Goal: Task Accomplishment & Management: Manage account settings

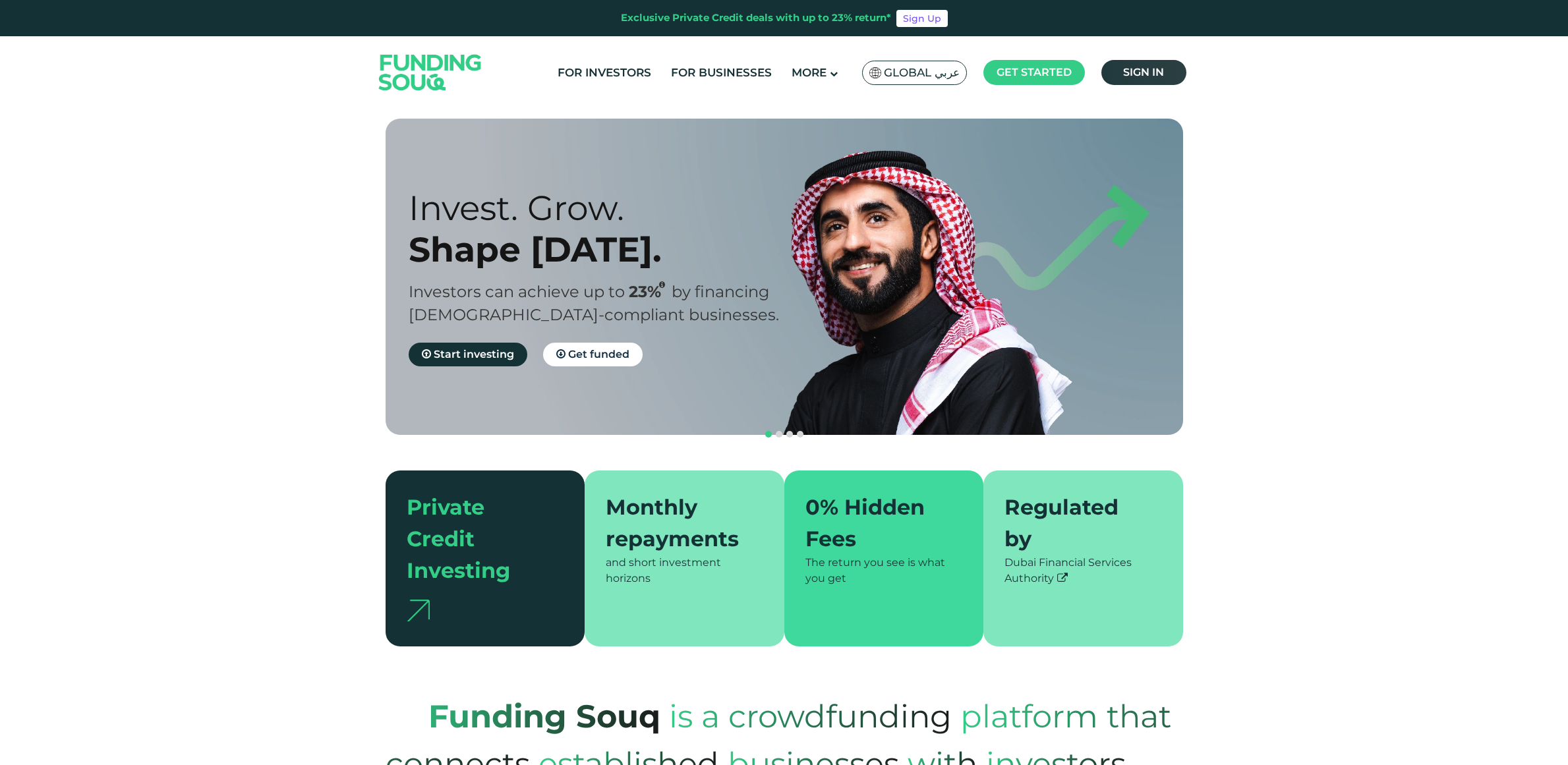
click at [1130, 71] on span "Sign in" at bounding box center [1144, 72] width 41 height 13
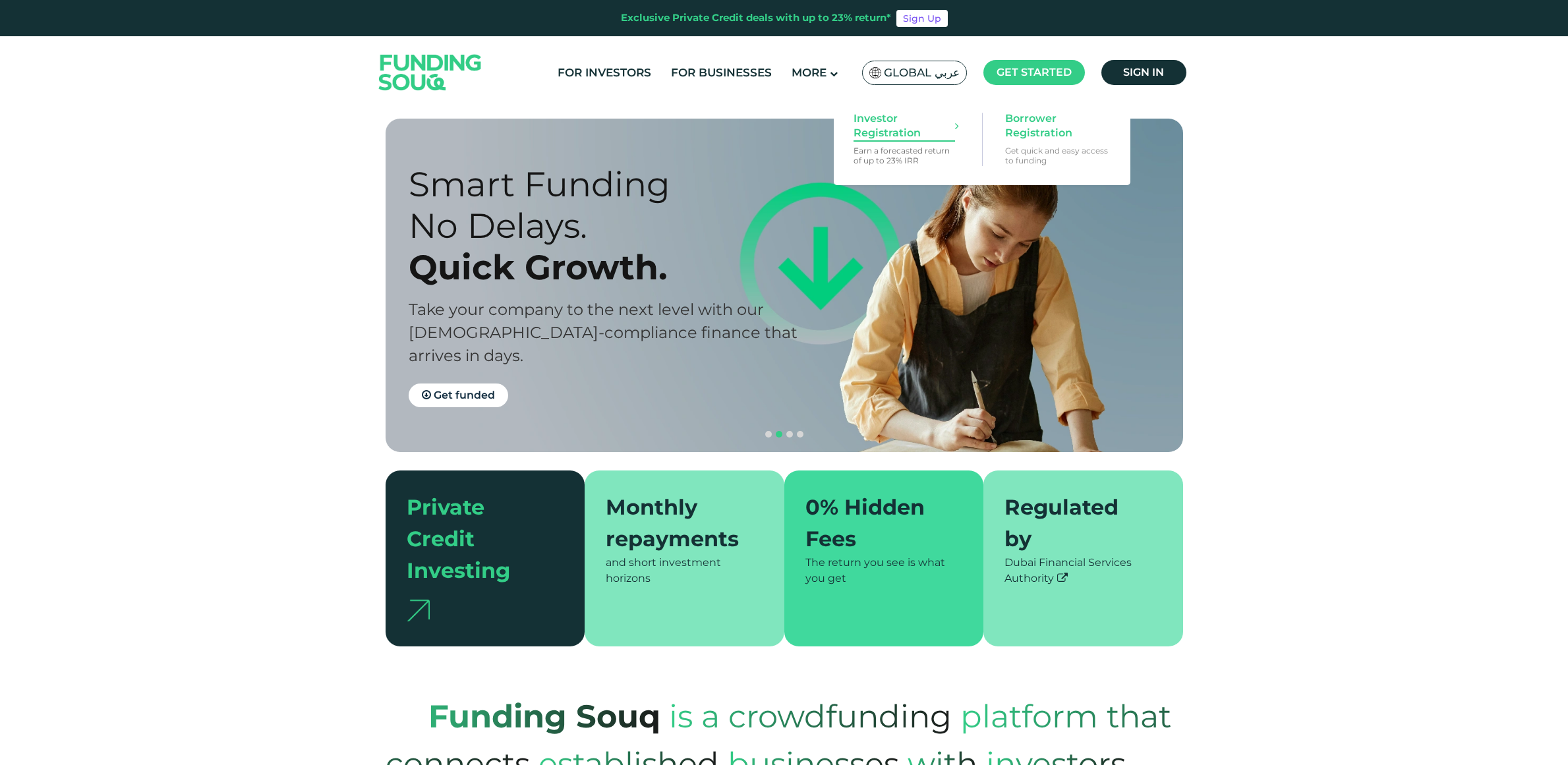
click at [873, 139] on span "Investor Registration" at bounding box center [904, 126] width 102 height 29
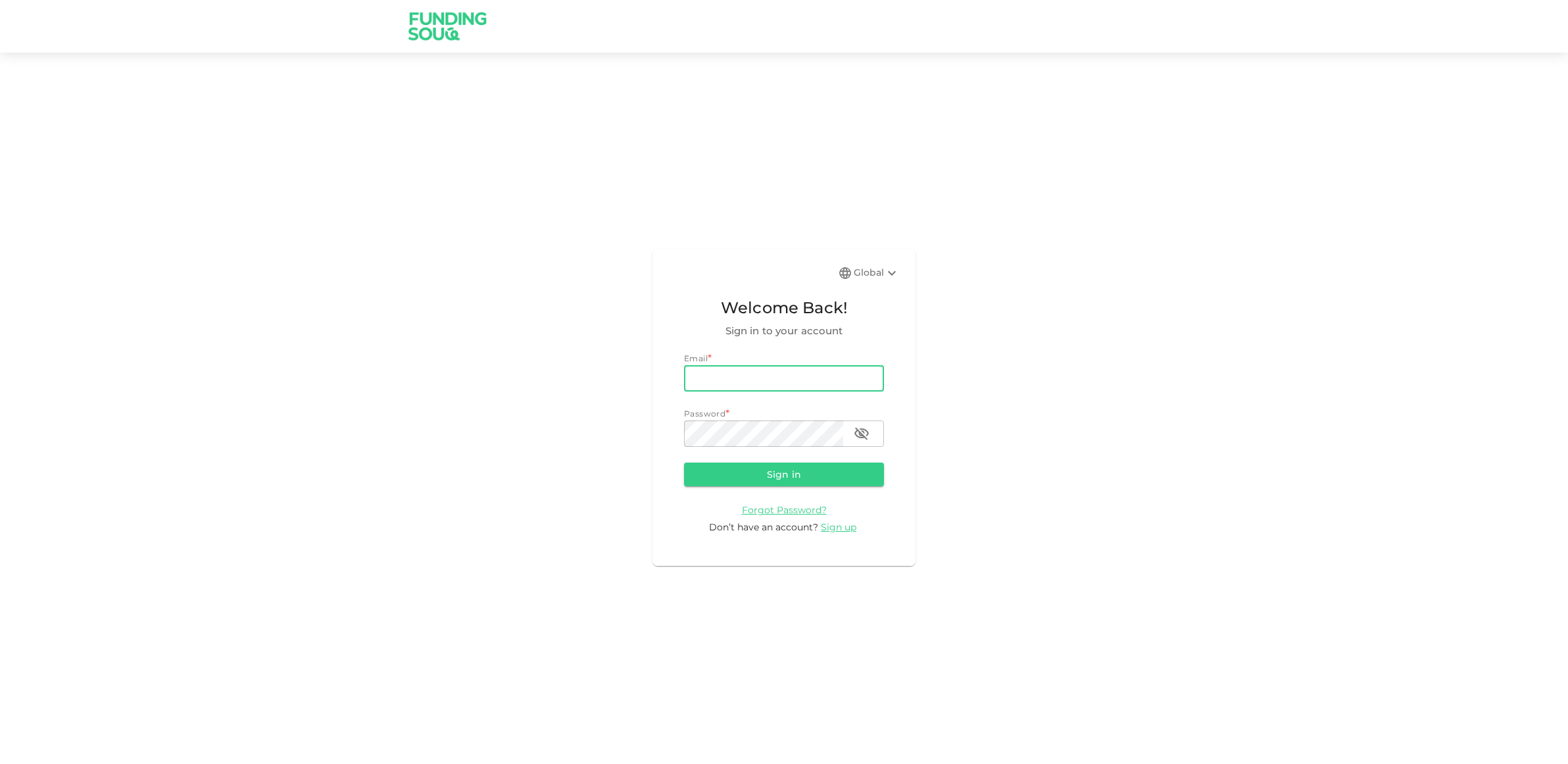
click at [755, 385] on input "email" at bounding box center [784, 378] width 200 height 26
type input "[EMAIL_ADDRESS][DOMAIN_NAME]"
click at [859, 437] on icon "button" at bounding box center [861, 433] width 16 height 16
click at [745, 469] on button "Sign in" at bounding box center [784, 474] width 200 height 24
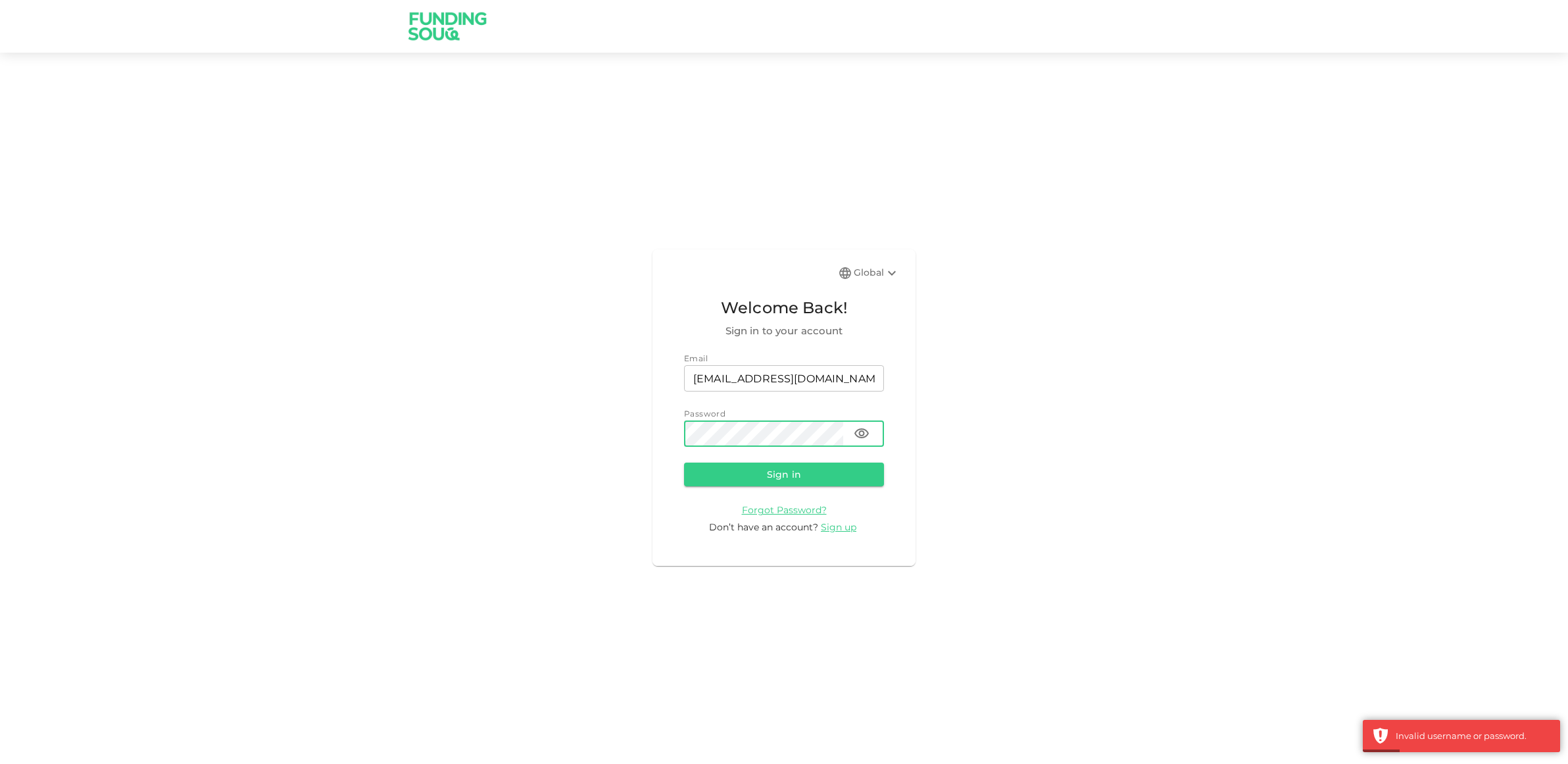
click at [684, 462] on button "Sign in" at bounding box center [784, 474] width 200 height 24
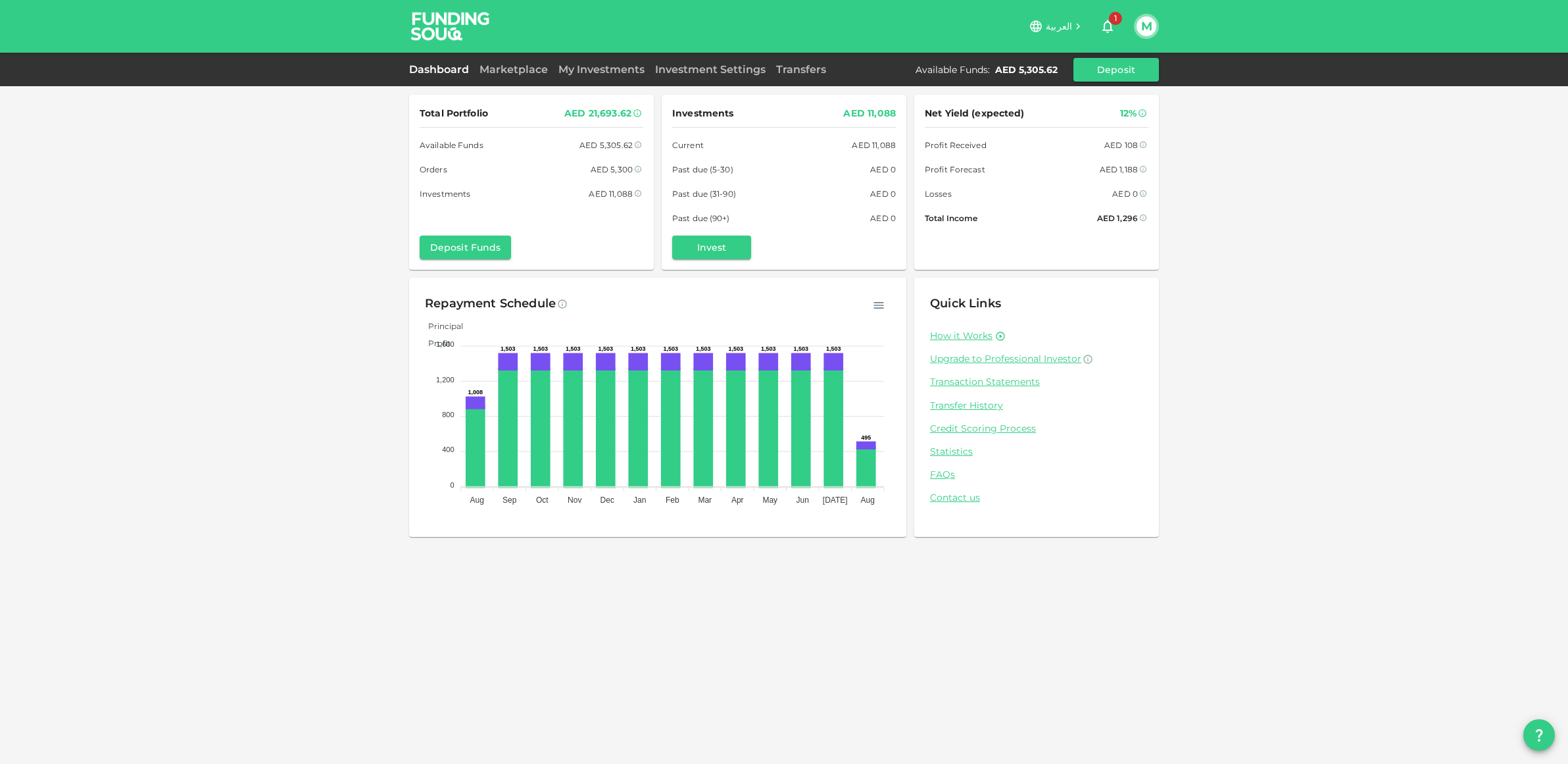
click at [437, 72] on link "Dashboard" at bounding box center [442, 69] width 65 height 13
click at [592, 71] on link "My Investments" at bounding box center [601, 69] width 96 height 13
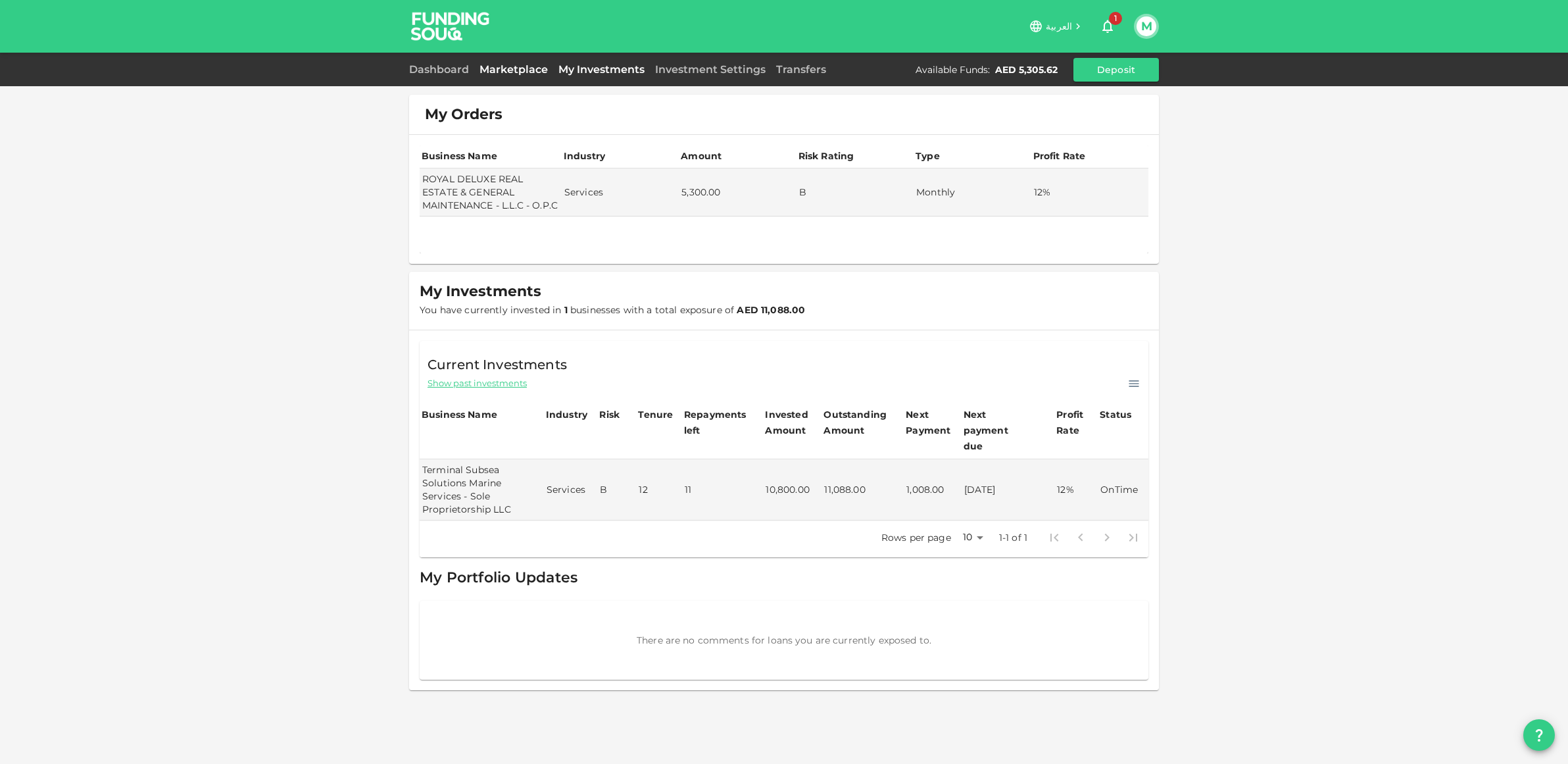
click at [506, 67] on link "Marketplace" at bounding box center [513, 69] width 79 height 13
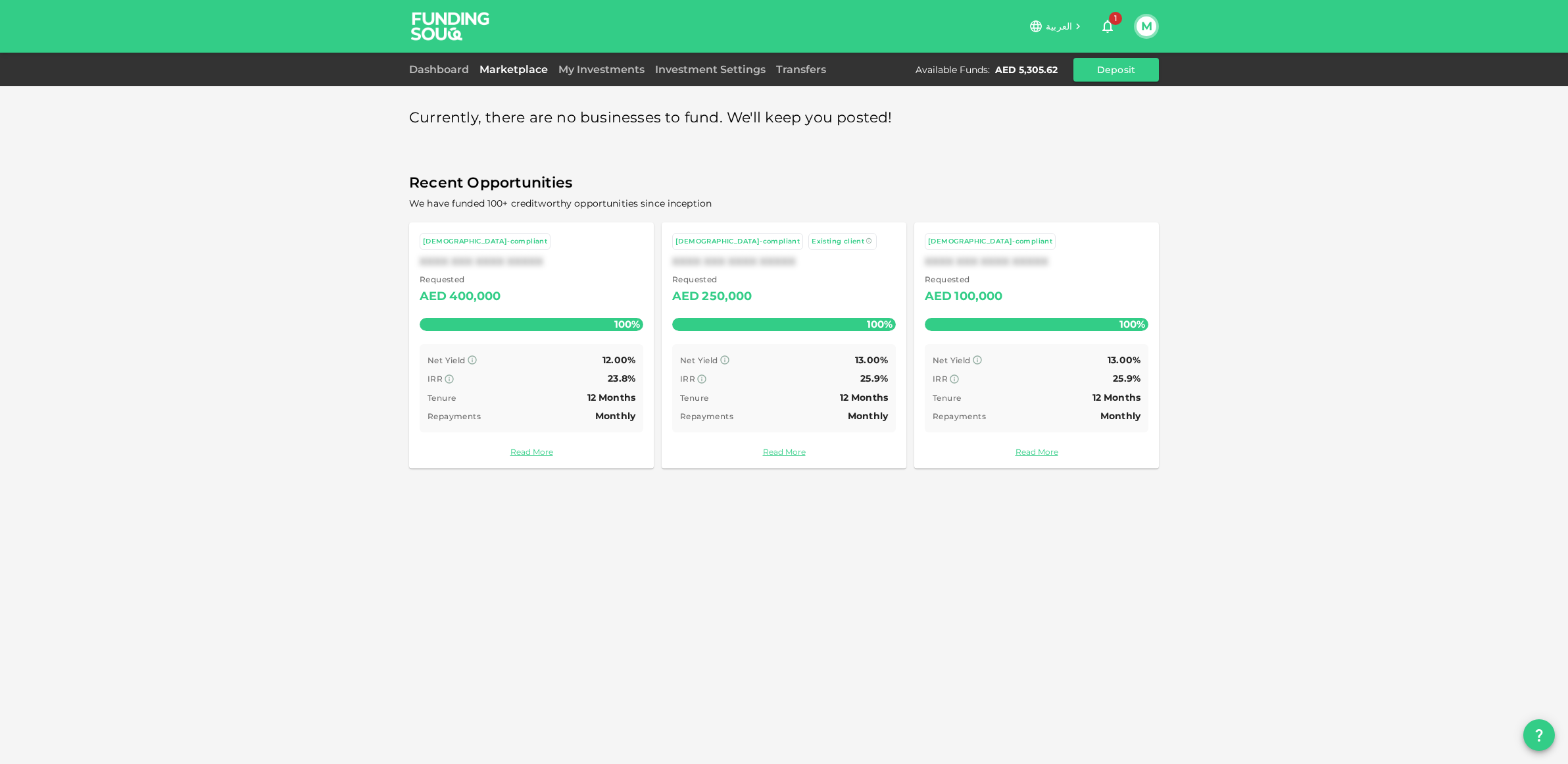
drag, startPoint x: 440, startPoint y: 73, endPoint x: 466, endPoint y: 89, distance: 30.5
click at [440, 73] on link "Dashboard" at bounding box center [442, 69] width 65 height 13
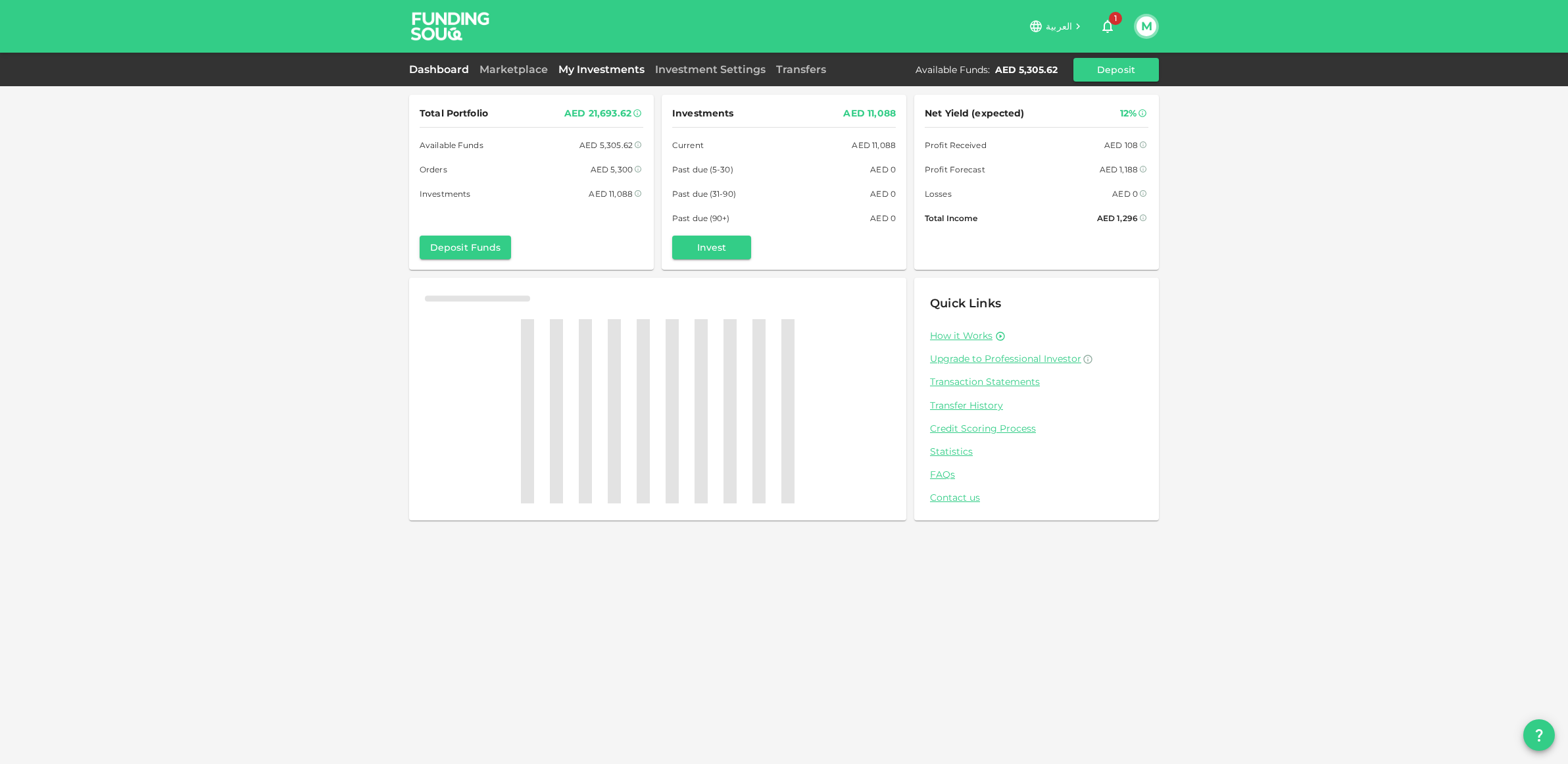
click at [611, 73] on link "My Investments" at bounding box center [601, 69] width 96 height 13
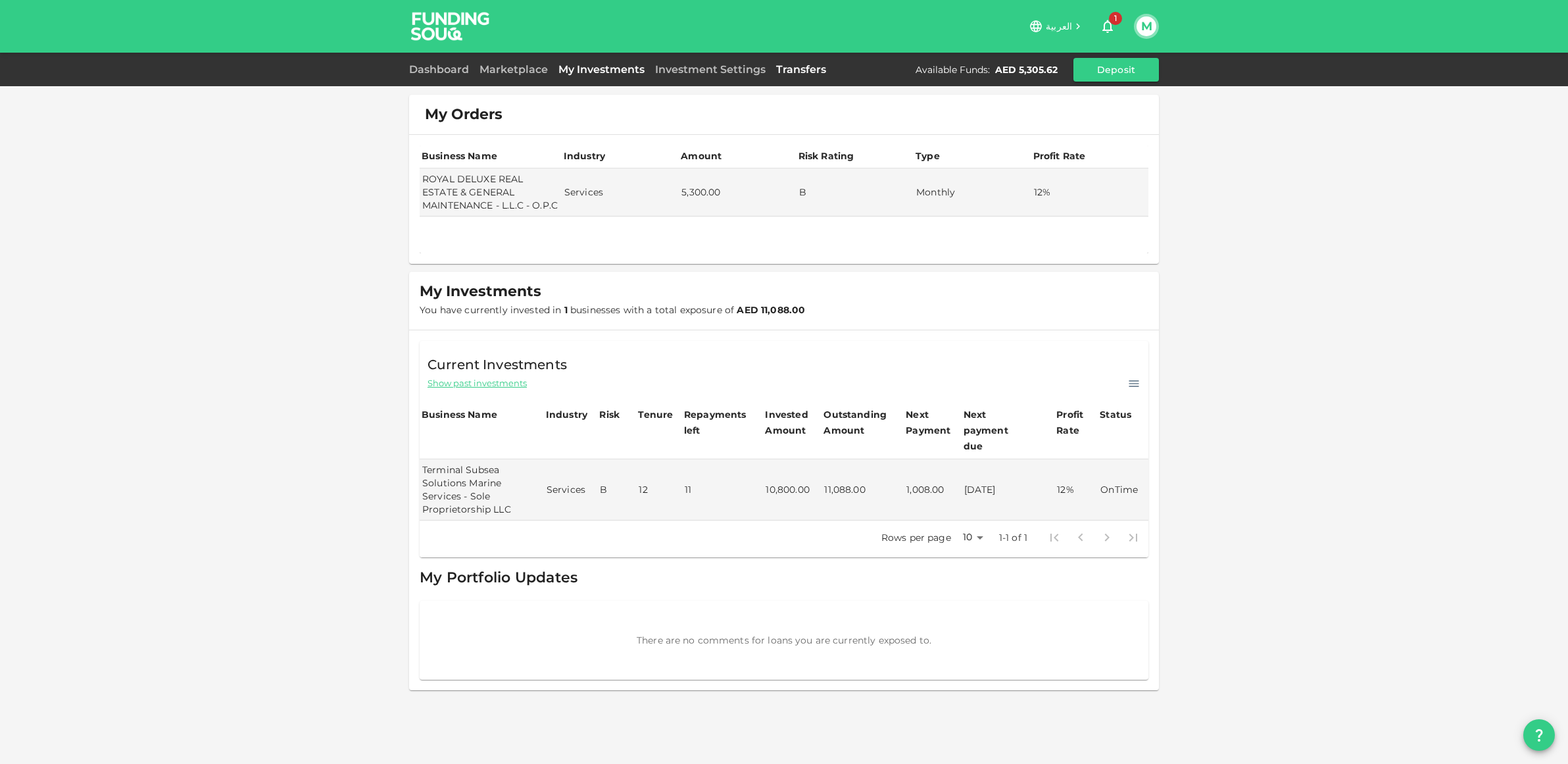
click at [805, 69] on link "Transfers" at bounding box center [801, 69] width 61 height 13
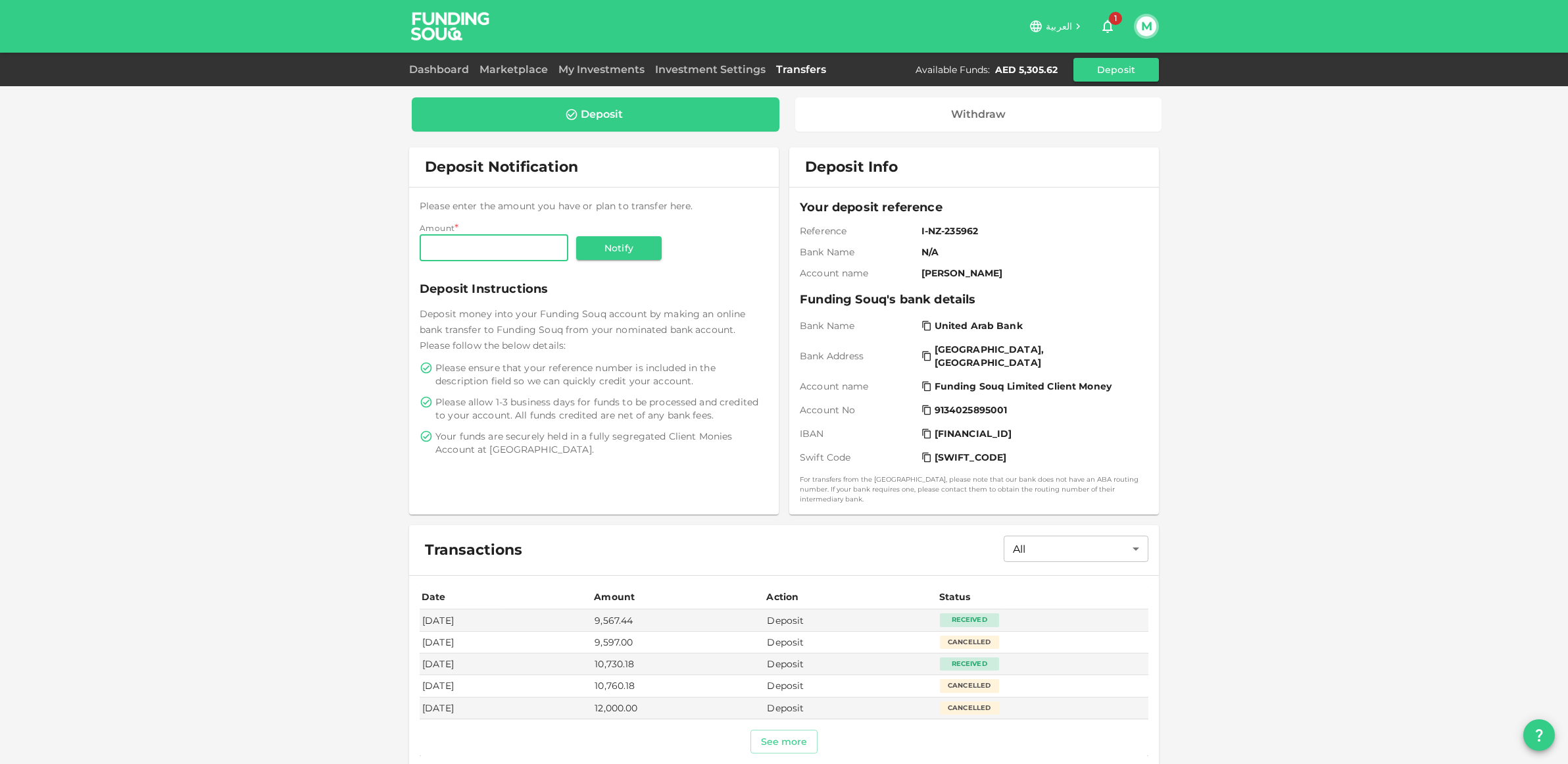
scroll to position [43, 0]
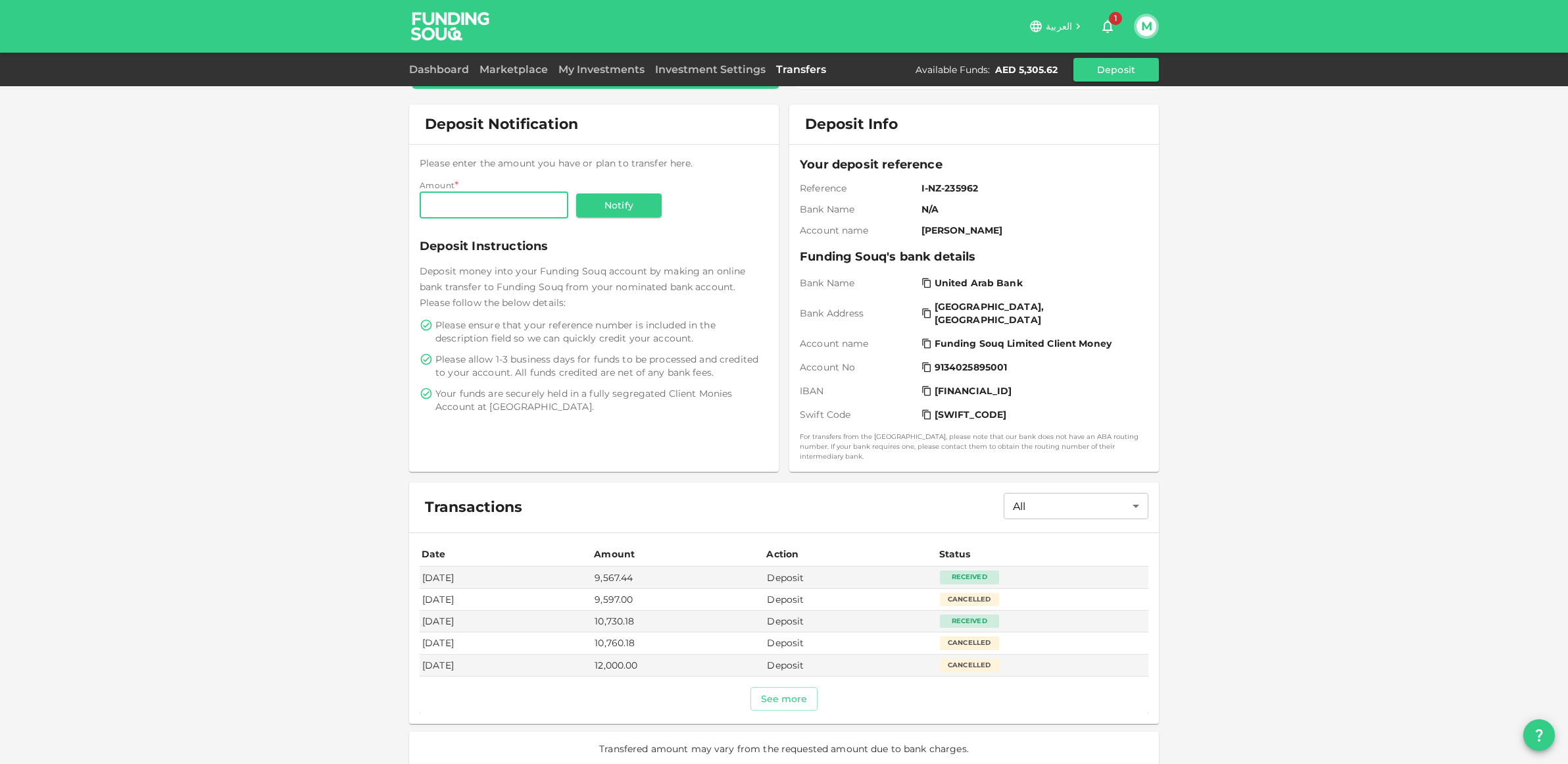
click at [793, 687] on button "See more" at bounding box center [784, 699] width 67 height 24
click at [428, 72] on link "Dashboard" at bounding box center [442, 69] width 65 height 13
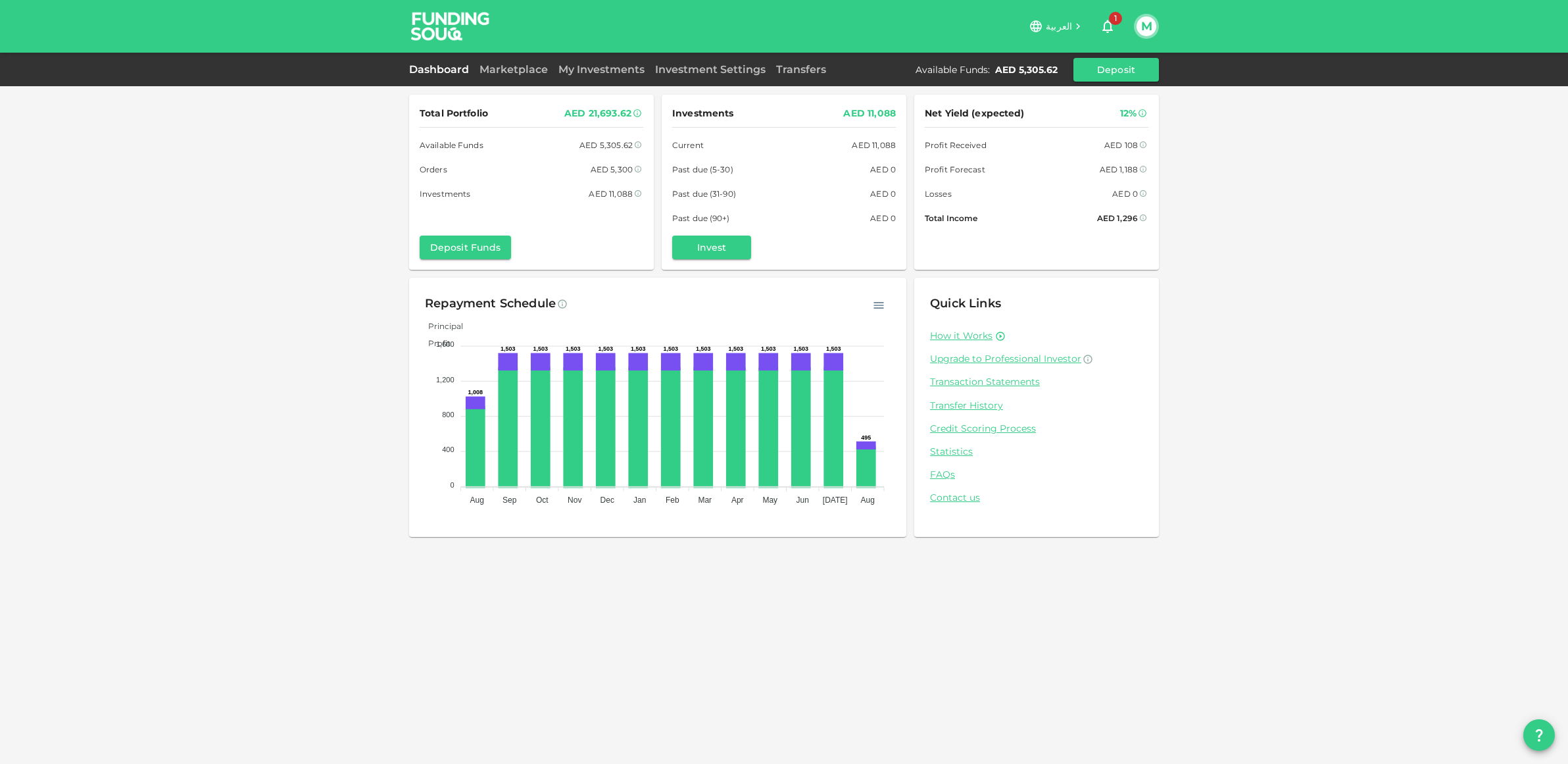
drag, startPoint x: 635, startPoint y: 67, endPoint x: 629, endPoint y: 87, distance: 20.9
click at [635, 67] on link "My Investments" at bounding box center [601, 69] width 96 height 13
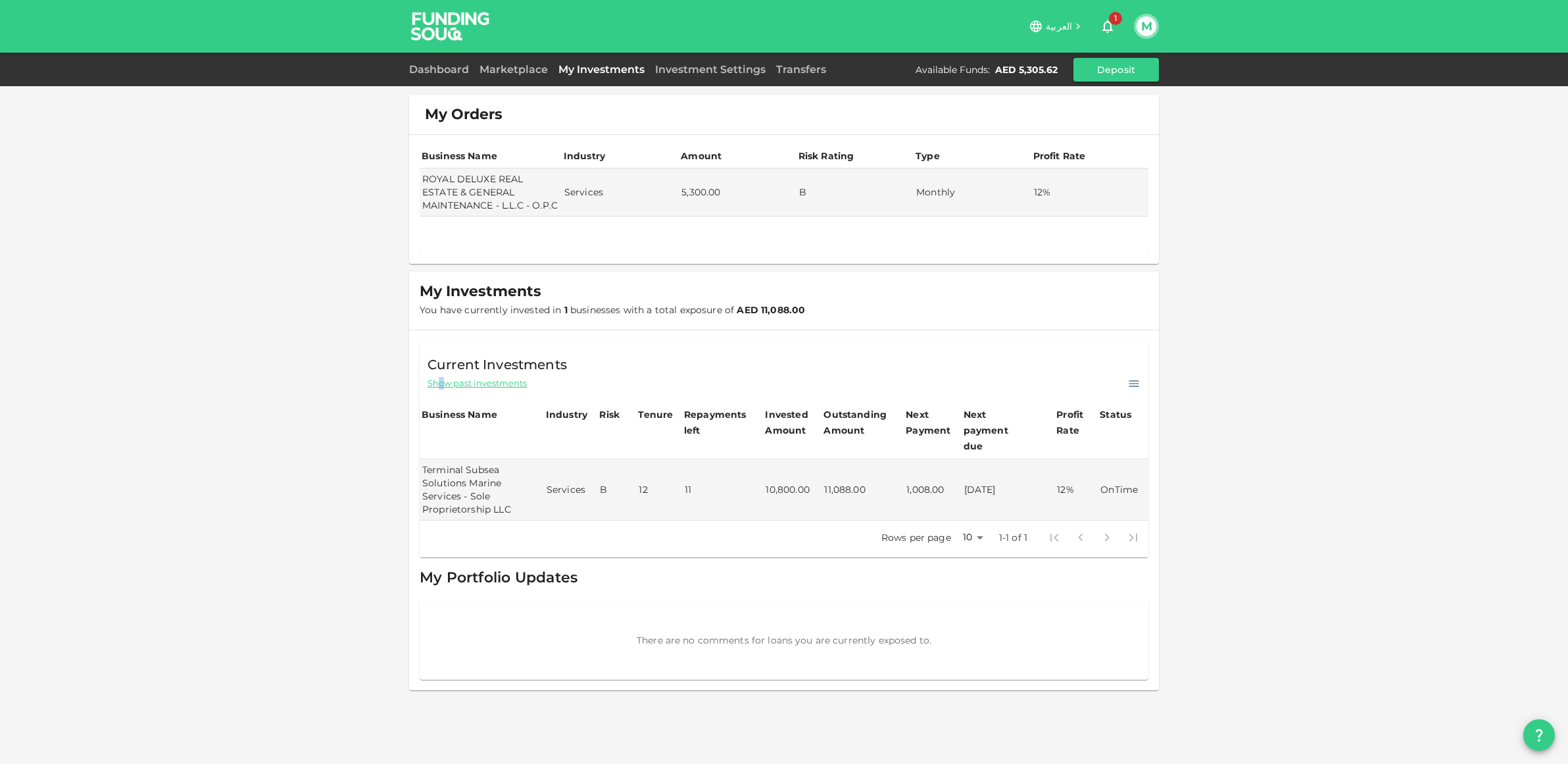
drag, startPoint x: 441, startPoint y: 382, endPoint x: 430, endPoint y: 387, distance: 12.1
click at [441, 382] on span "Show past investments" at bounding box center [477, 383] width 100 height 13
click at [506, 383] on span "Show current investments" at bounding box center [484, 381] width 113 height 13
click at [682, 71] on link "Investment Settings" at bounding box center [710, 69] width 121 height 13
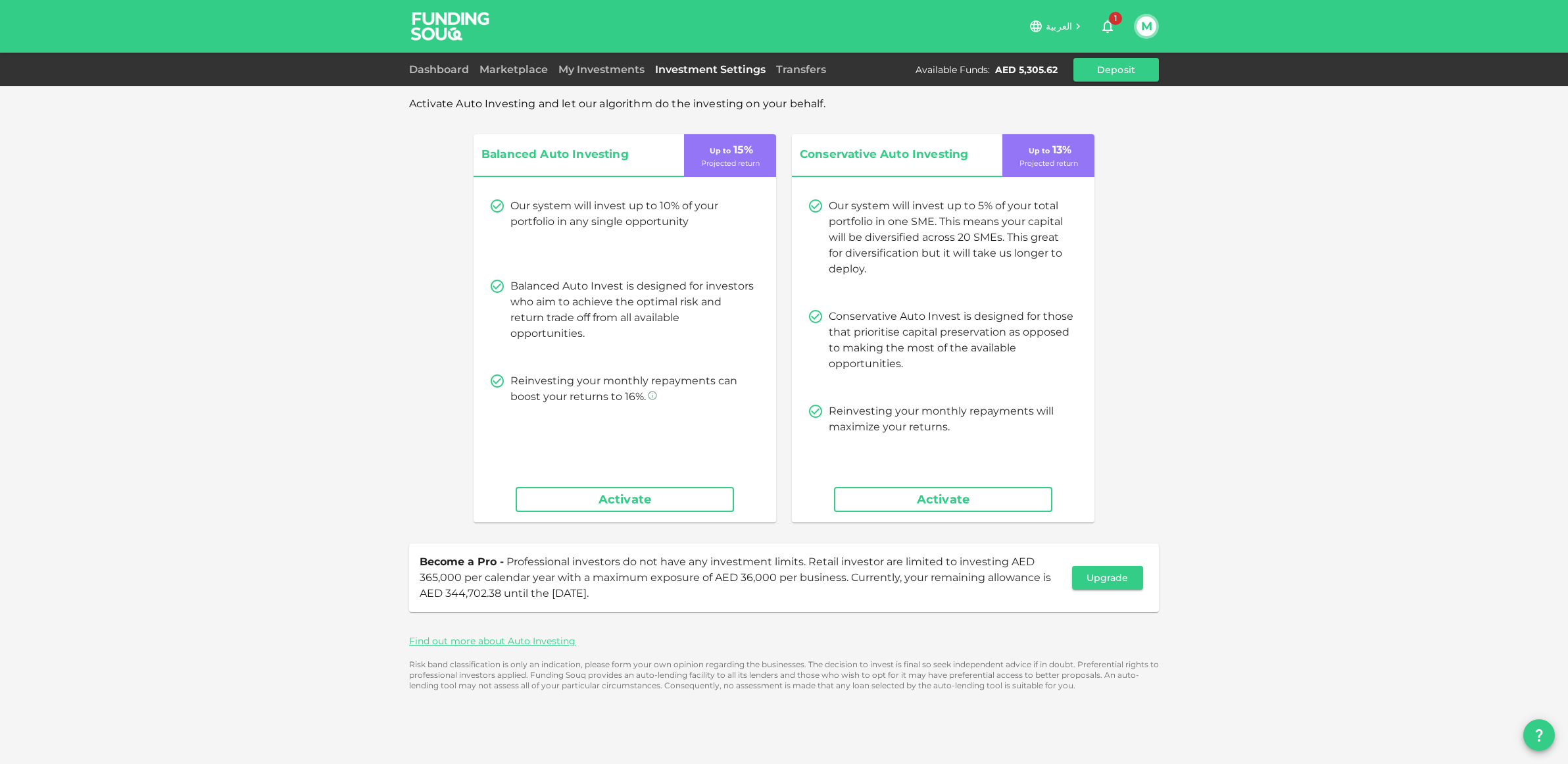
drag, startPoint x: 120, startPoint y: 318, endPoint x: 215, endPoint y: 298, distance: 97.1
click at [124, 315] on div "Activate Auto Investing and let our algorithm do the investing on your behalf. …" at bounding box center [784, 382] width 1568 height 764
click at [273, 292] on div "Activate Auto Investing and let our algorithm do the investing on your behalf. …" at bounding box center [784, 382] width 1568 height 764
click at [788, 73] on link "Transfers" at bounding box center [801, 69] width 61 height 13
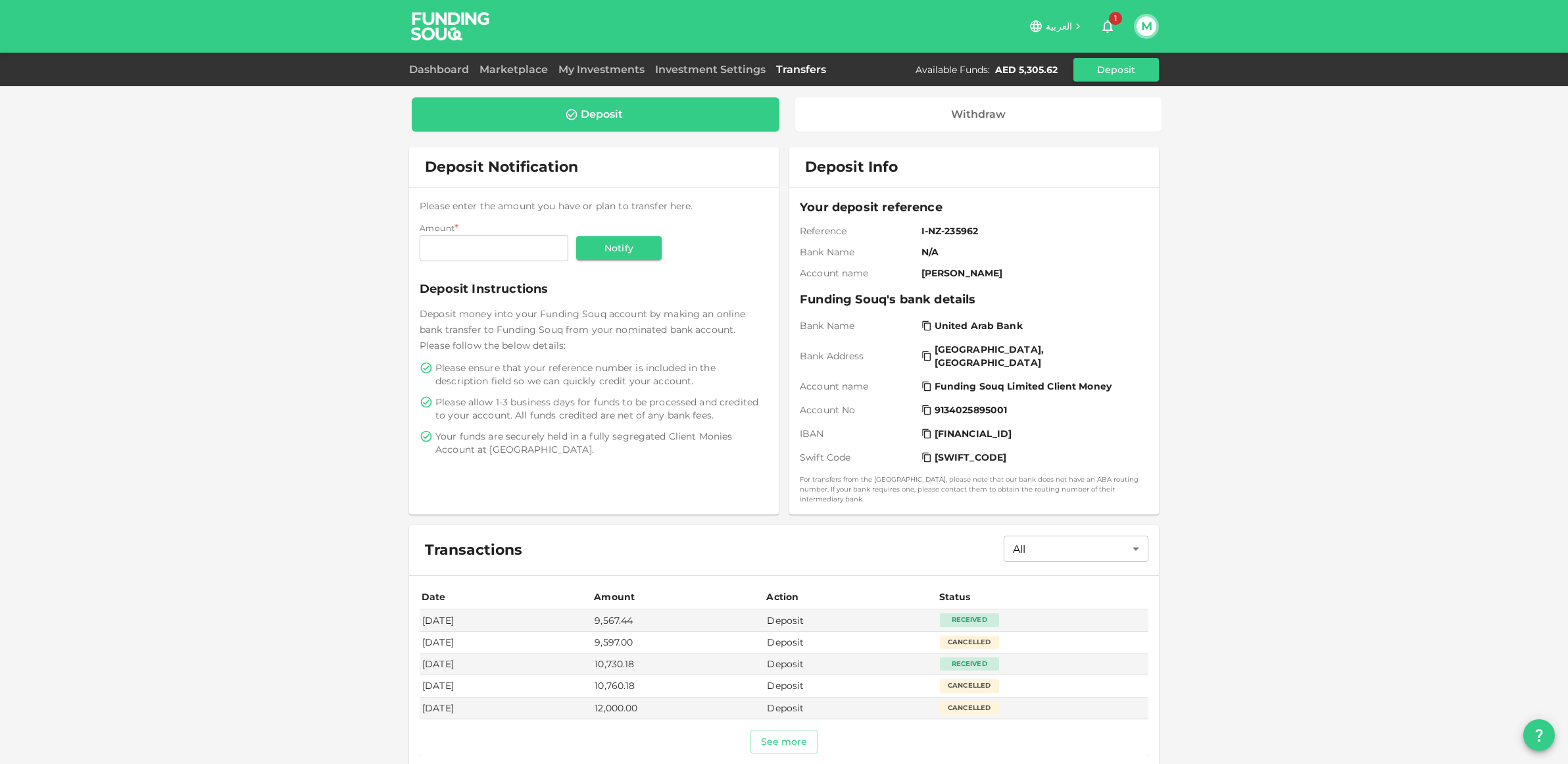
click at [450, 27] on img at bounding box center [451, 26] width 99 height 52
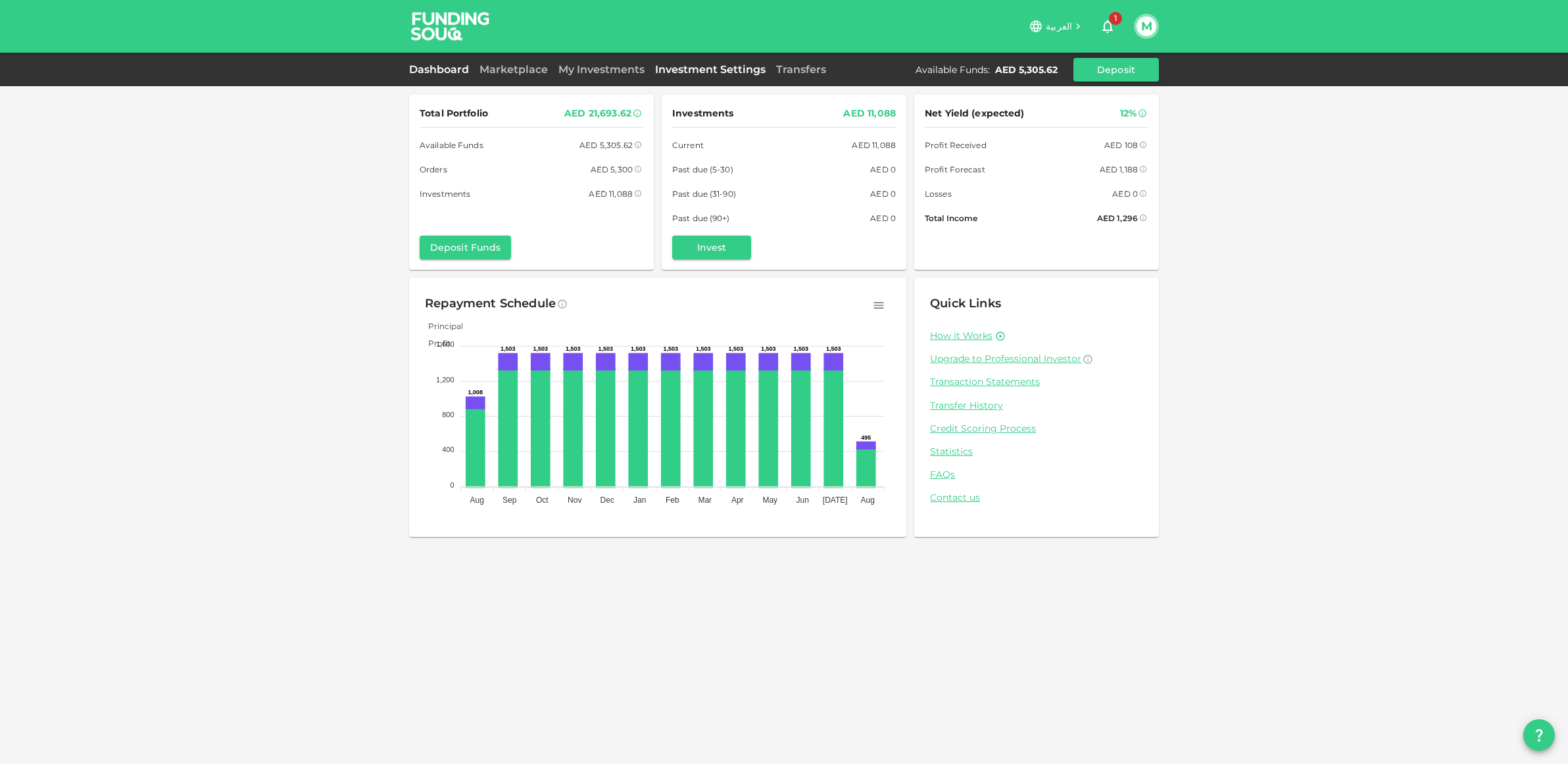
click at [695, 67] on link "Investment Settings" at bounding box center [710, 69] width 121 height 13
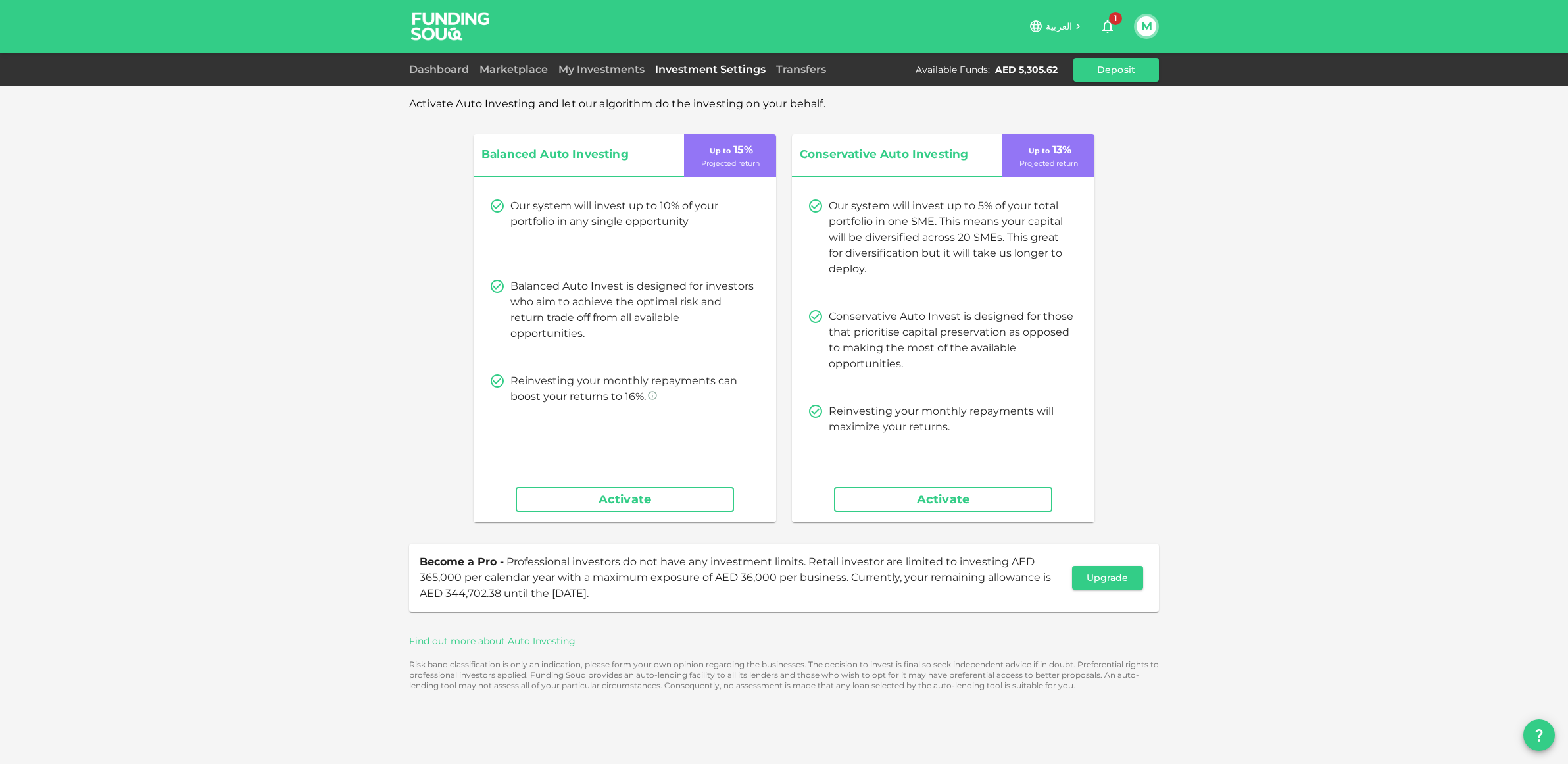
click at [477, 639] on link "Find out more about Auto Investing" at bounding box center [492, 641] width 166 height 12
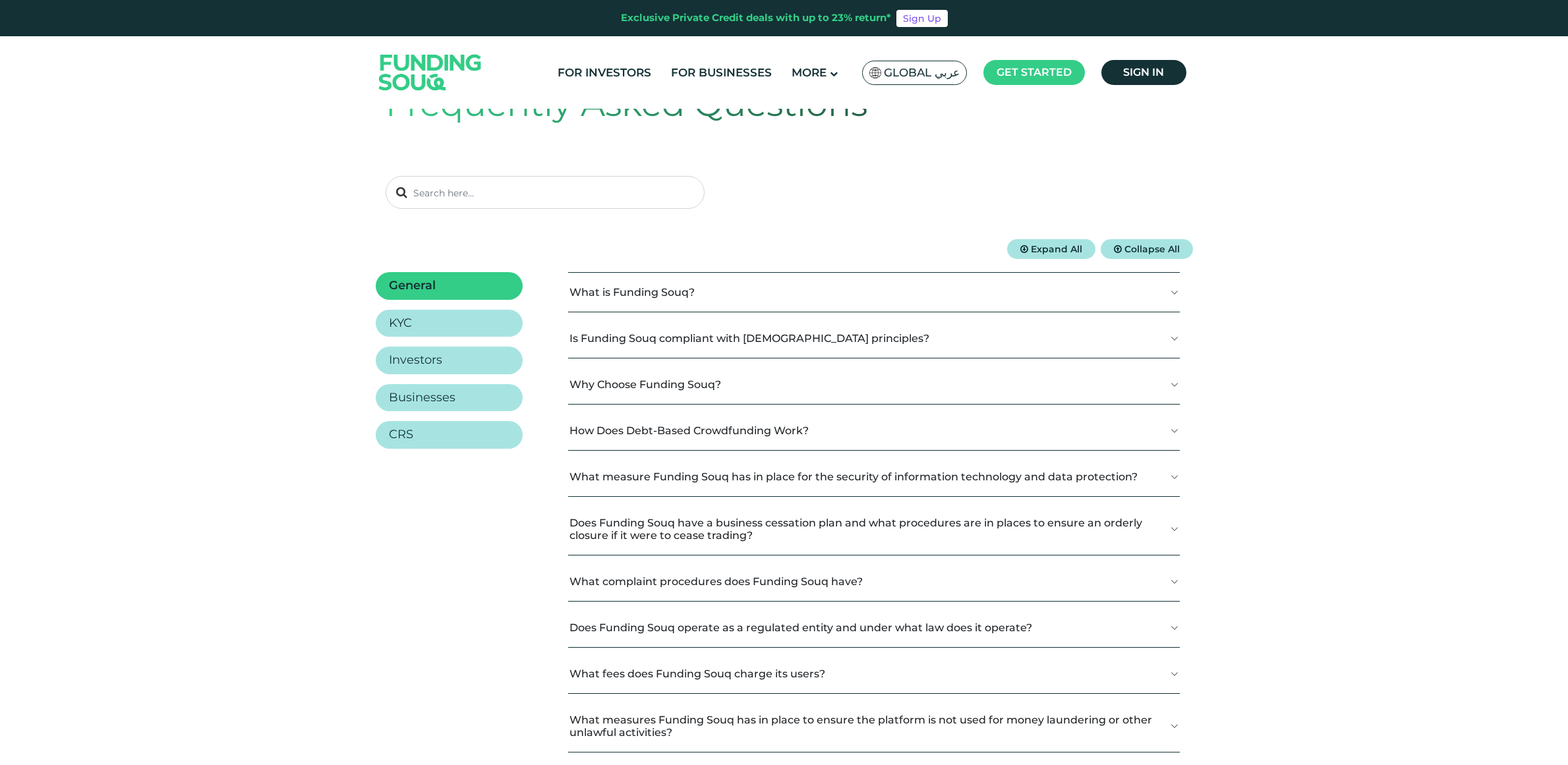
scroll to position [84, 0]
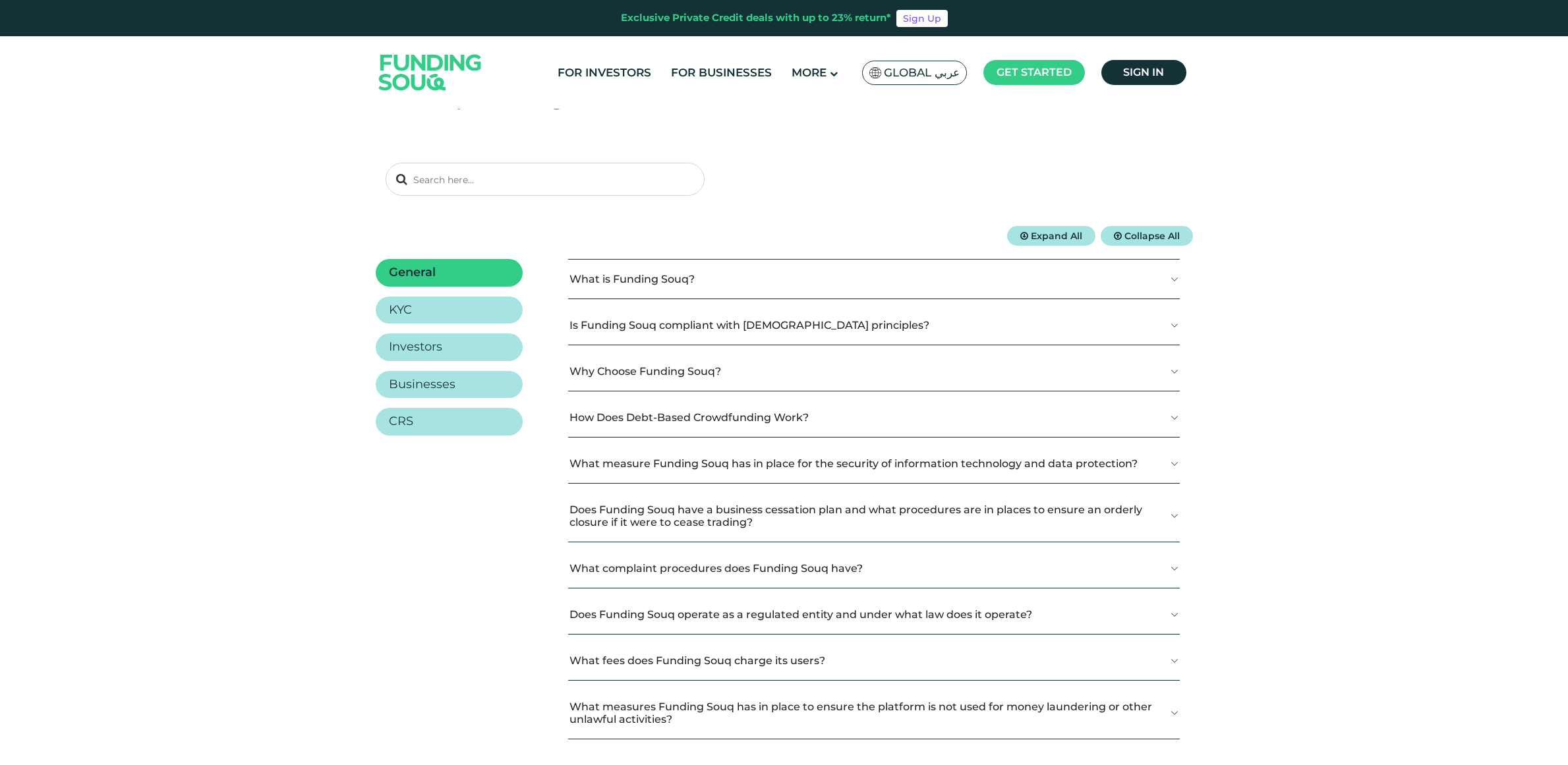
click at [695, 327] on button "Is Funding Souq compliant with [DEMOGRAPHIC_DATA] principles?" at bounding box center [874, 325] width 611 height 39
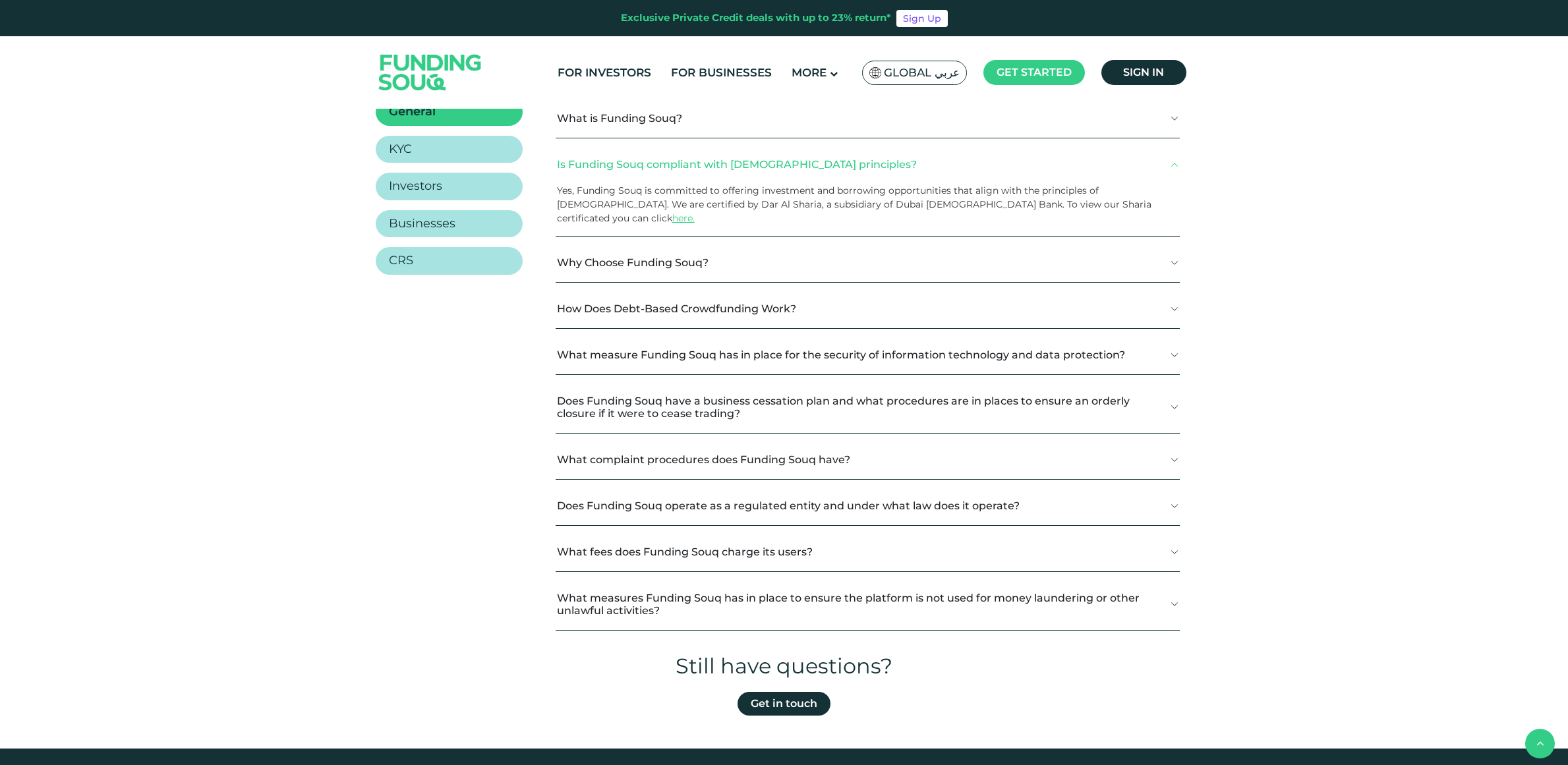
scroll to position [4, 0]
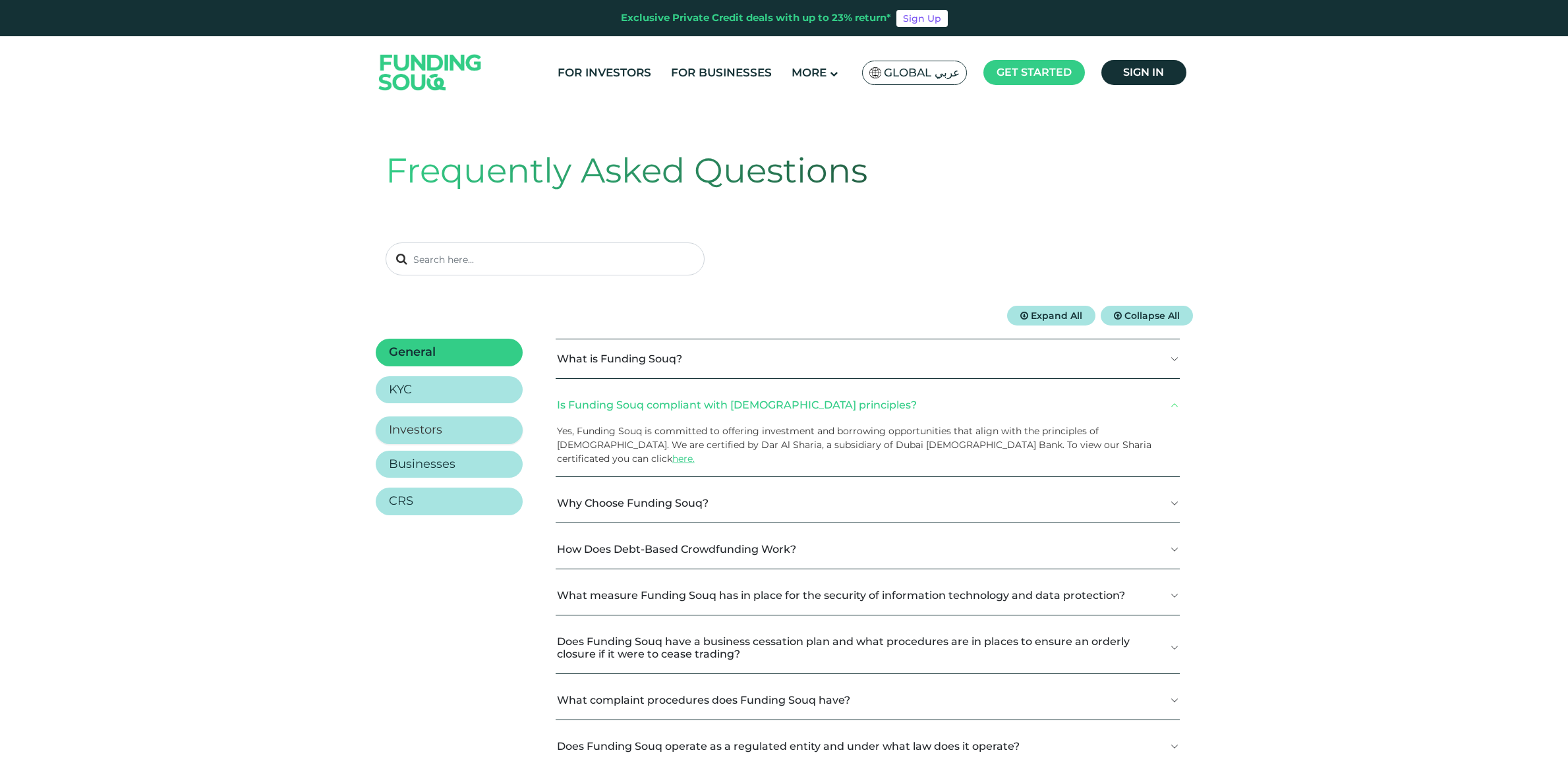
click at [443, 434] on link "Investors" at bounding box center [449, 430] width 147 height 27
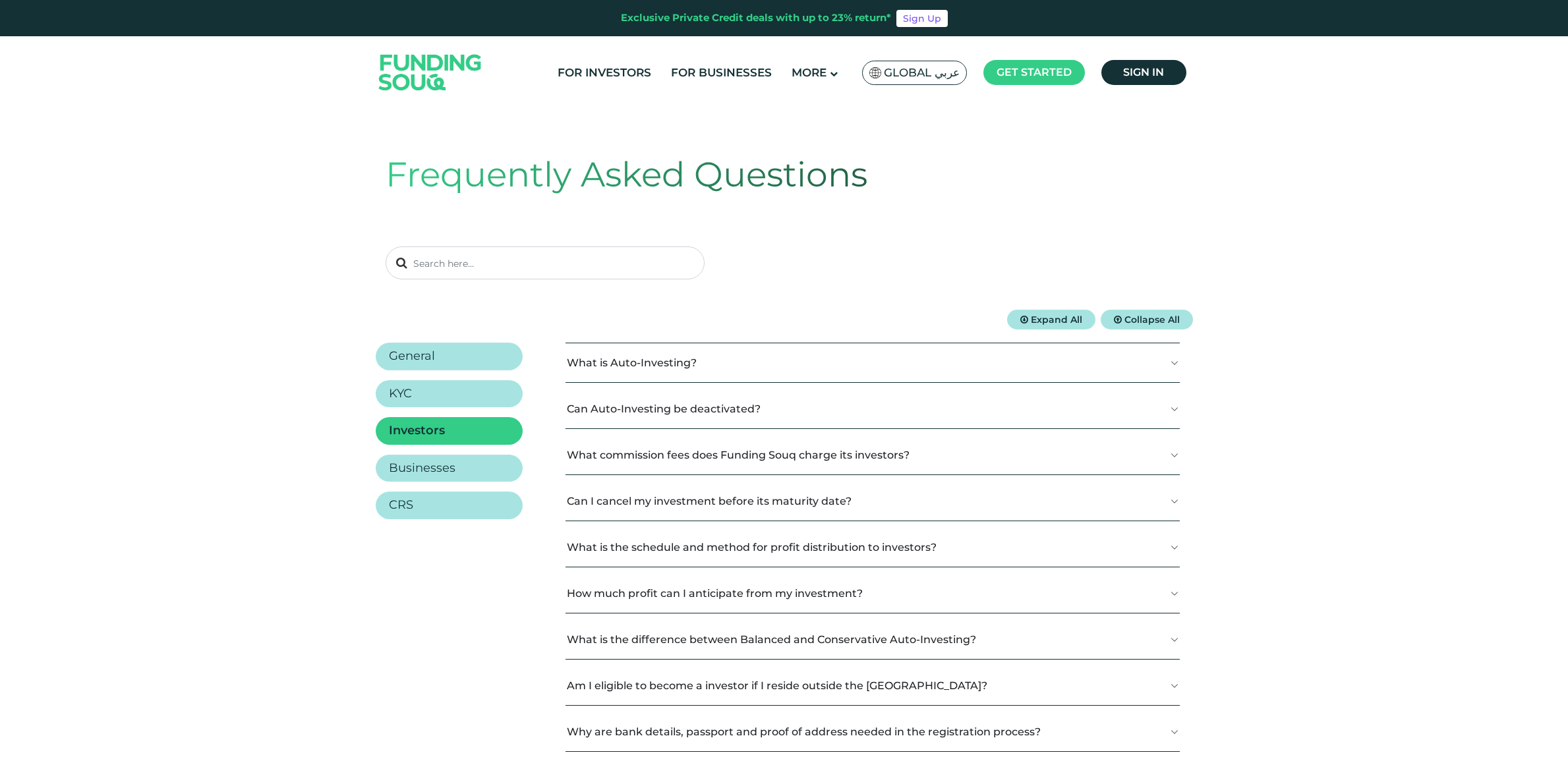
click at [775, 400] on button "Can Auto-Investing be deactivated?" at bounding box center [872, 409] width 613 height 39
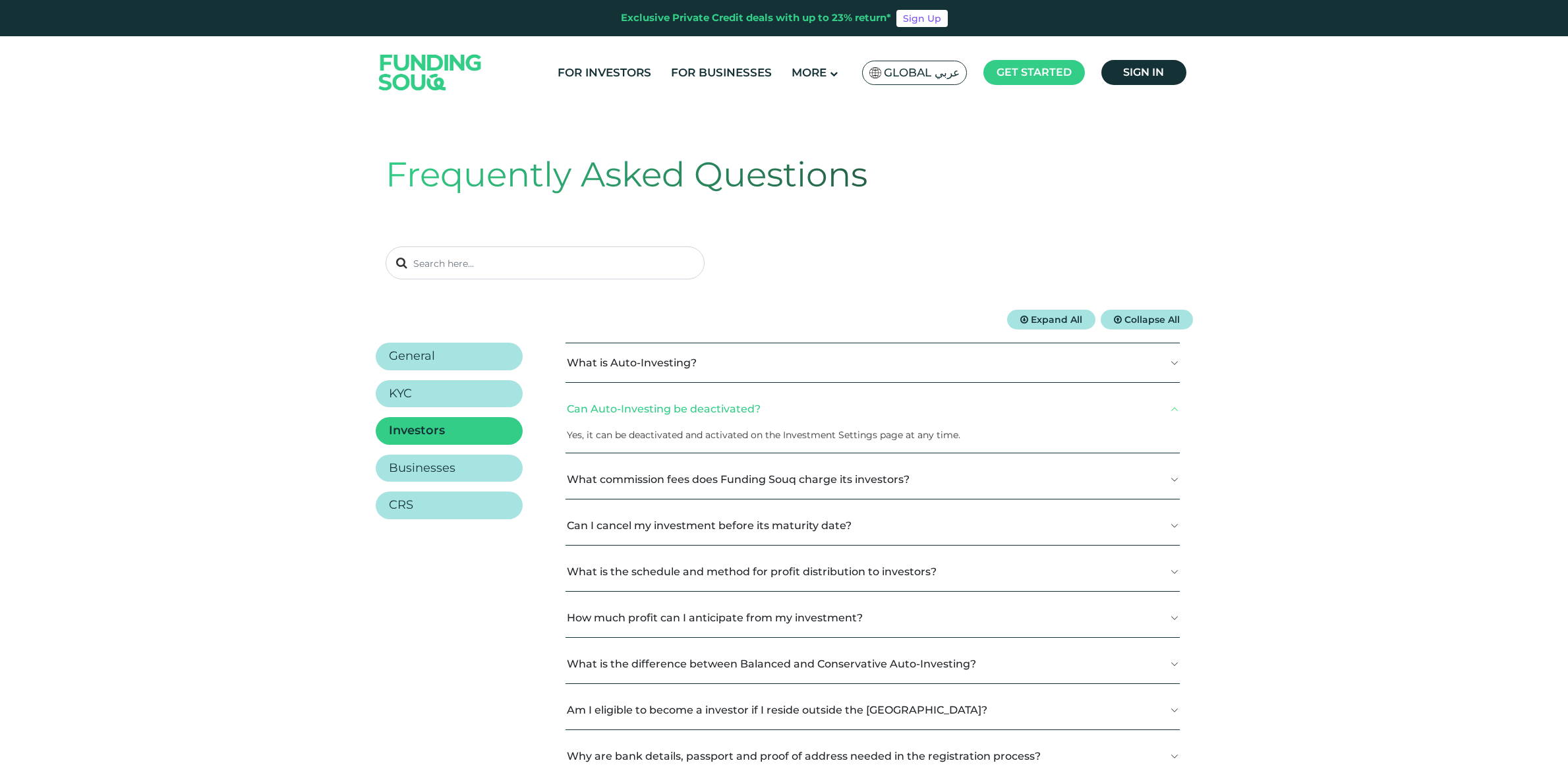
scroll to position [2, 0]
drag, startPoint x: 776, startPoint y: 400, endPoint x: 766, endPoint y: 382, distance: 20.6
click at [775, 400] on button "Can Auto-Investing be deactivated?" at bounding box center [872, 407] width 613 height 39
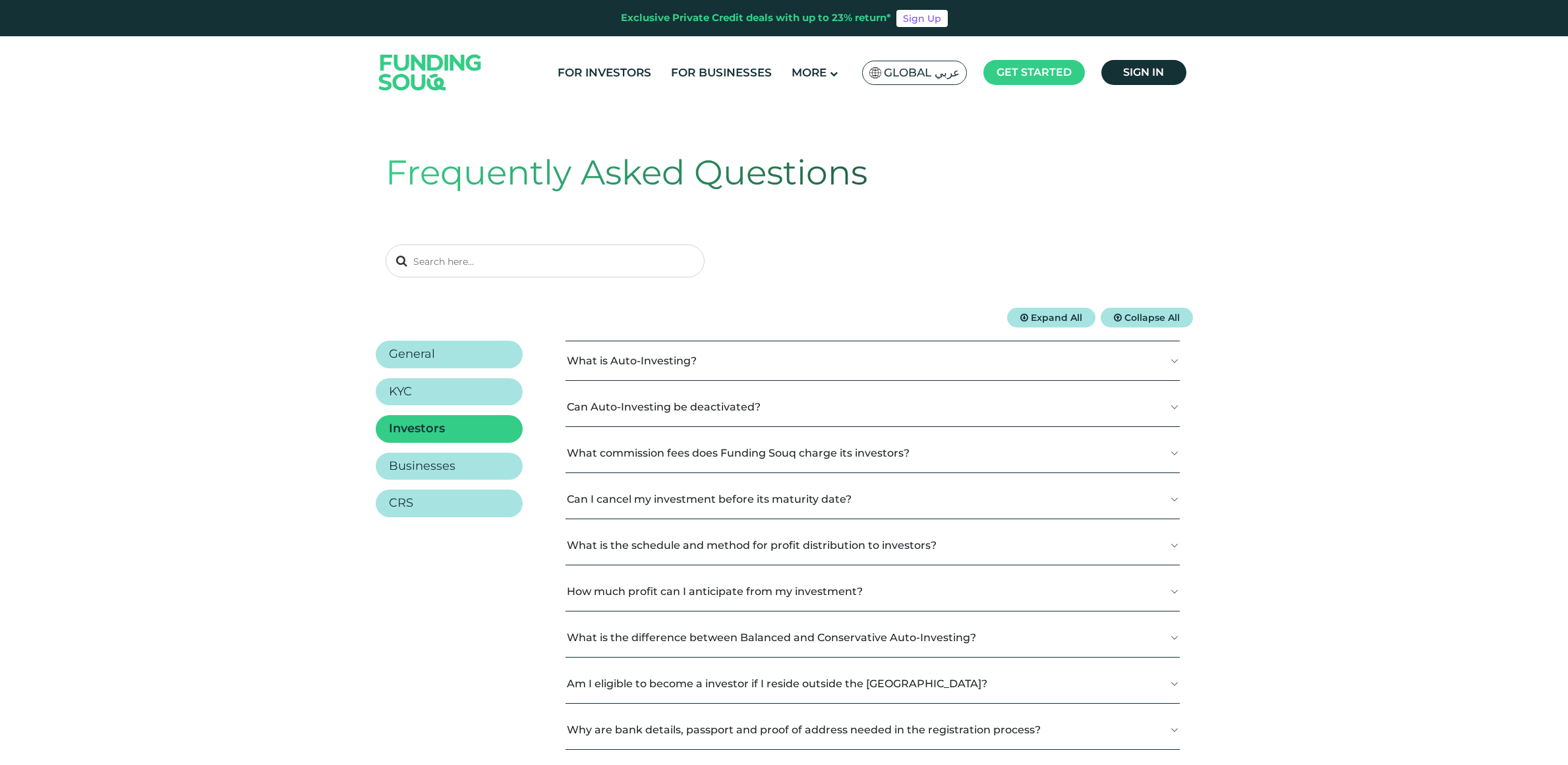
scroll to position [0, 0]
click at [763, 371] on button "What is Auto-Investing?" at bounding box center [872, 363] width 613 height 39
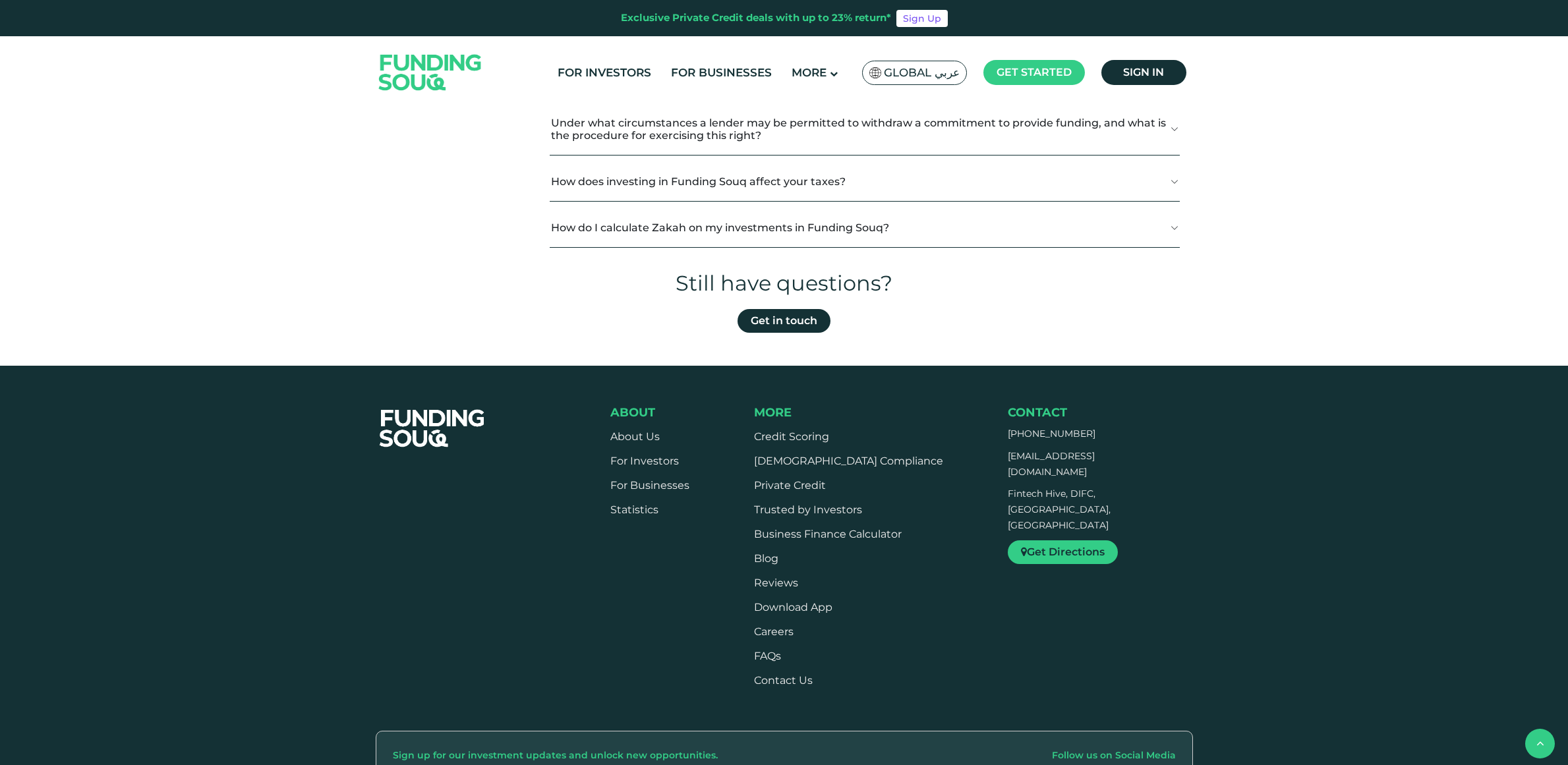
scroll to position [1992, 0]
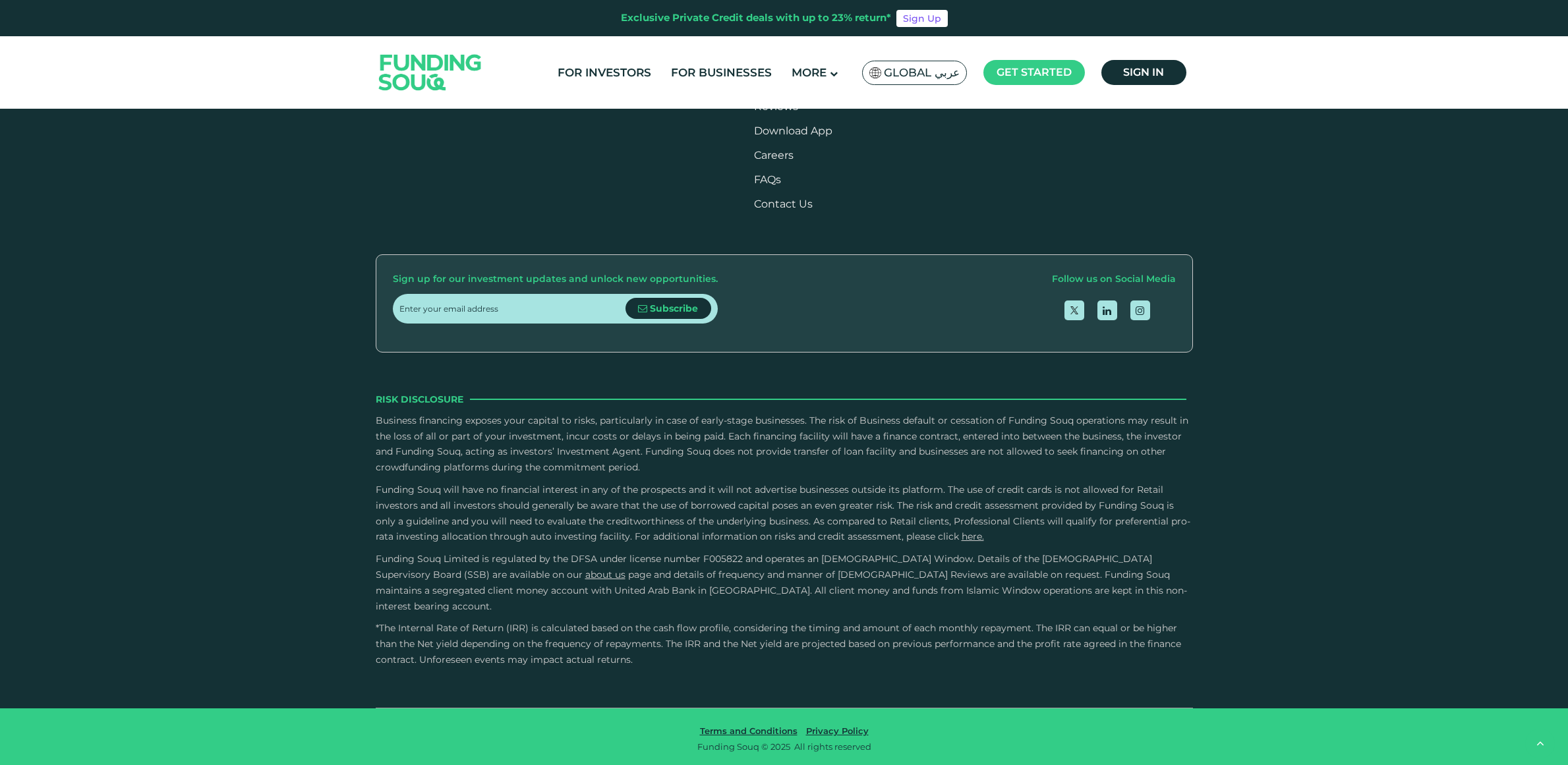
click at [437, 321] on input "email" at bounding box center [512, 308] width 226 height 30
type input "[EMAIL_ADDRESS][DOMAIN_NAME]"
click at [674, 314] on span "Subscribe" at bounding box center [674, 308] width 48 height 12
click at [1141, 315] on icon "open Instagram" at bounding box center [1139, 310] width 9 height 10
